Goal: Check status: Check status

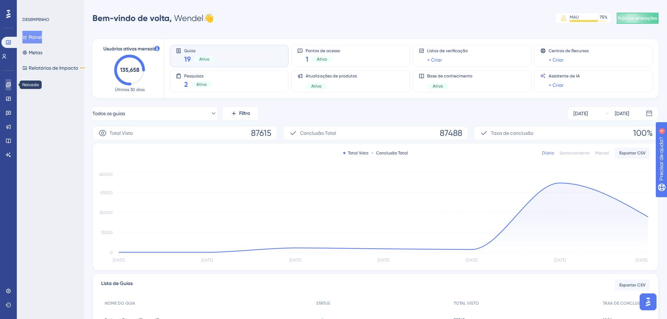
click at [11, 84] on link at bounding box center [9, 84] width 6 height 11
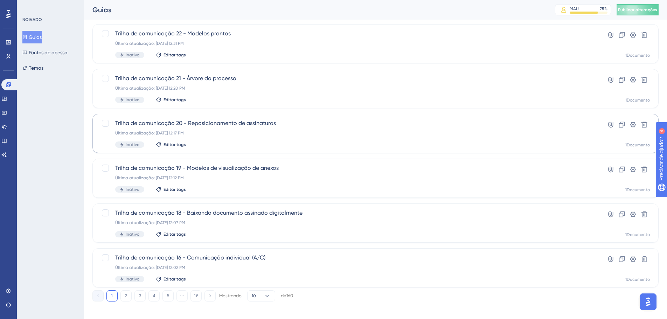
scroll to position [225, 0]
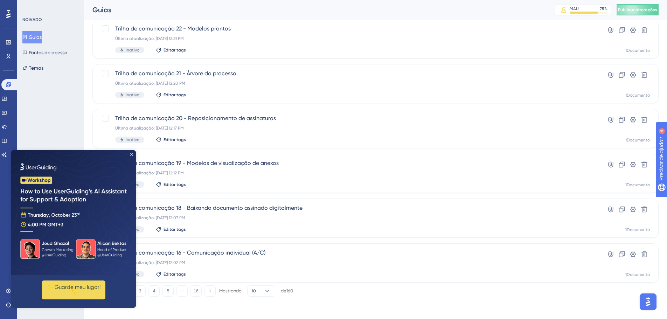
click at [130, 151] on img at bounding box center [73, 212] width 125 height 125
click at [132, 152] on img at bounding box center [73, 212] width 125 height 125
click at [132, 154] on icon "Fechar visualização" at bounding box center [131, 154] width 3 height 3
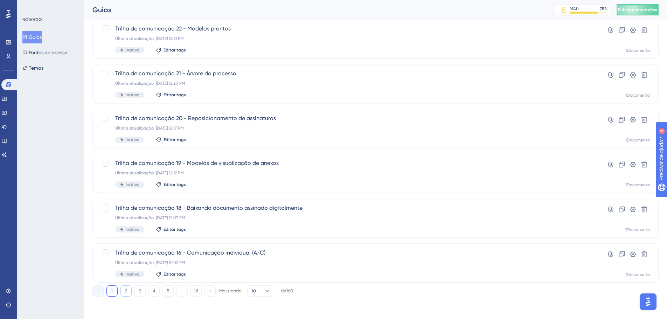
click at [128, 291] on button "2" at bounding box center [126, 291] width 11 height 11
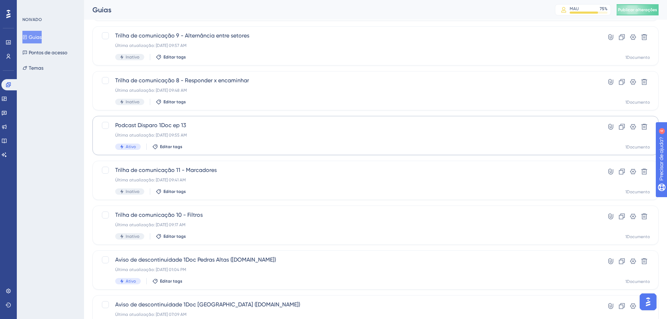
scroll to position [119, 0]
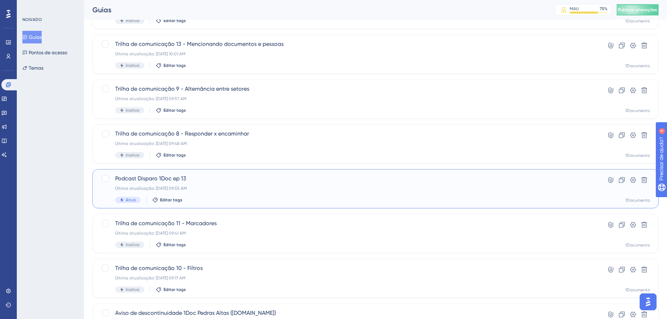
click at [172, 186] on font "Última atualização: [DATE] 09:55 AM" at bounding box center [151, 188] width 72 height 5
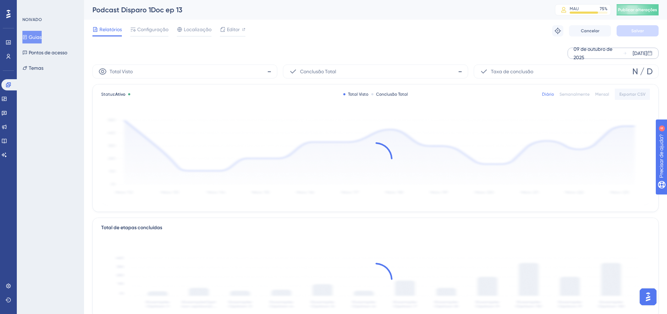
click at [597, 55] on div "09 de outubro de 2025" at bounding box center [598, 53] width 49 height 17
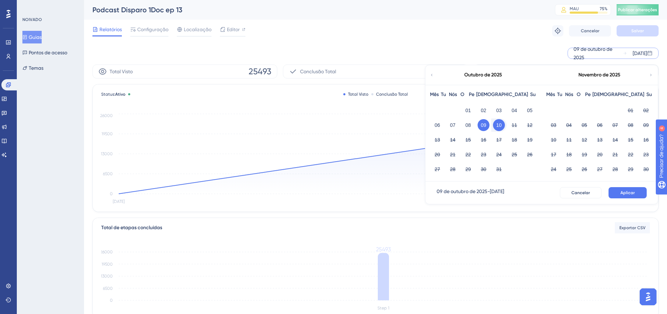
click at [484, 128] on font "09" at bounding box center [484, 125] width 6 height 6
click at [628, 192] on font "Aplicar" at bounding box center [628, 192] width 14 height 5
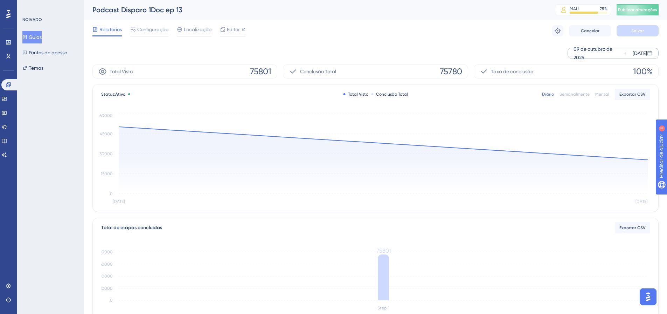
click at [6, 48] on div "Desempenho Usuários" at bounding box center [9, 49] width 6 height 25
click at [6, 54] on link at bounding box center [9, 56] width 6 height 11
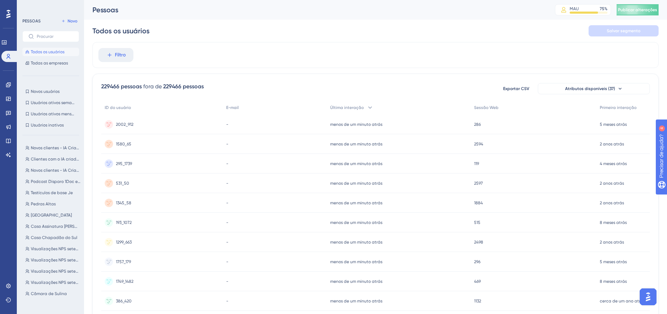
scroll to position [35, 0]
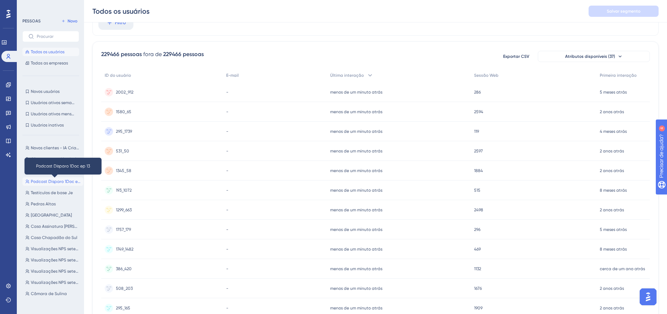
click at [55, 180] on font "Podcast Disparo 1Doc ep 13" at bounding box center [58, 181] width 54 height 5
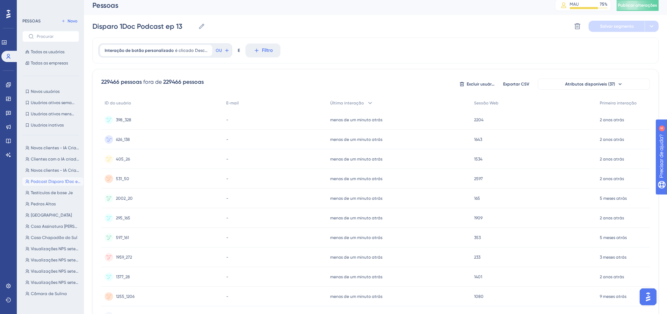
scroll to position [0, 0]
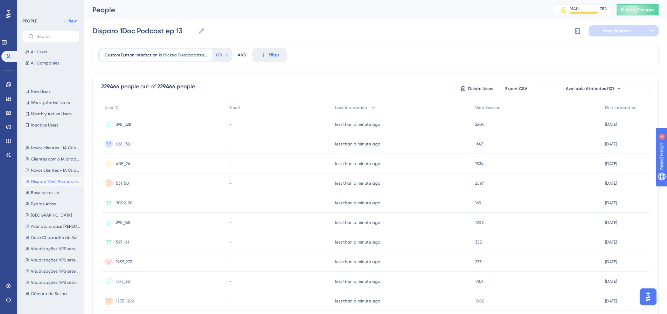
drag, startPoint x: 521, startPoint y: 45, endPoint x: 481, endPoint y: 45, distance: 39.2
click at [520, 45] on div "Custom Button Interaction is clicked Descadastrar envio (Guide: Disparo 1Doc Po…" at bounding box center [375, 55] width 567 height 26
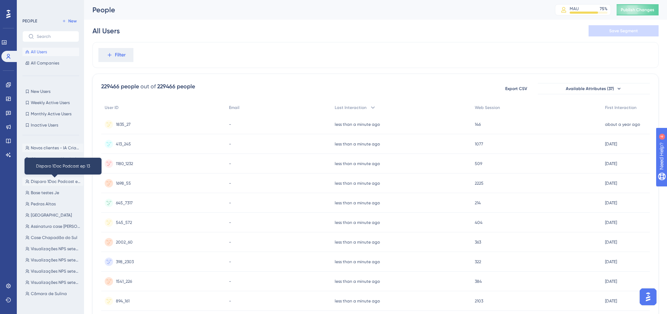
click at [59, 183] on span "Disparo 1Doc Podcast ep 13" at bounding box center [56, 182] width 50 height 6
